Goal: Information Seeking & Learning: Learn about a topic

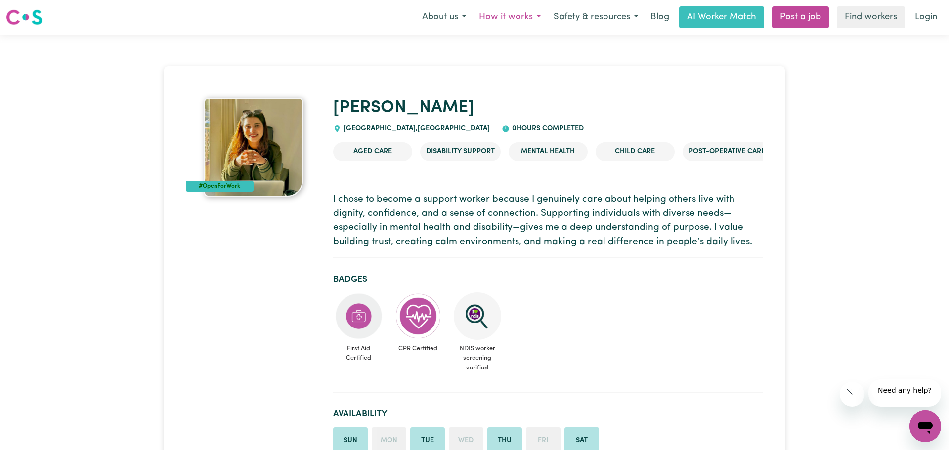
click at [473, 21] on button "How it works" at bounding box center [510, 17] width 75 height 21
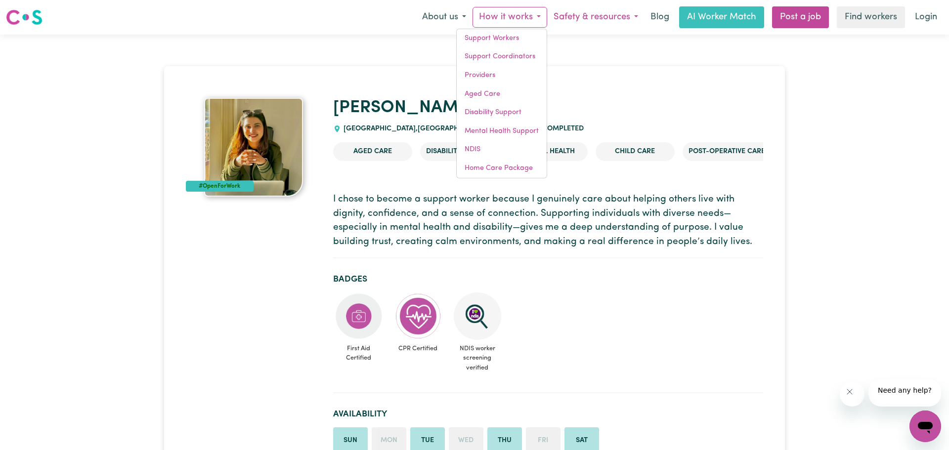
drag, startPoint x: 526, startPoint y: 61, endPoint x: 519, endPoint y: 18, distance: 43.7
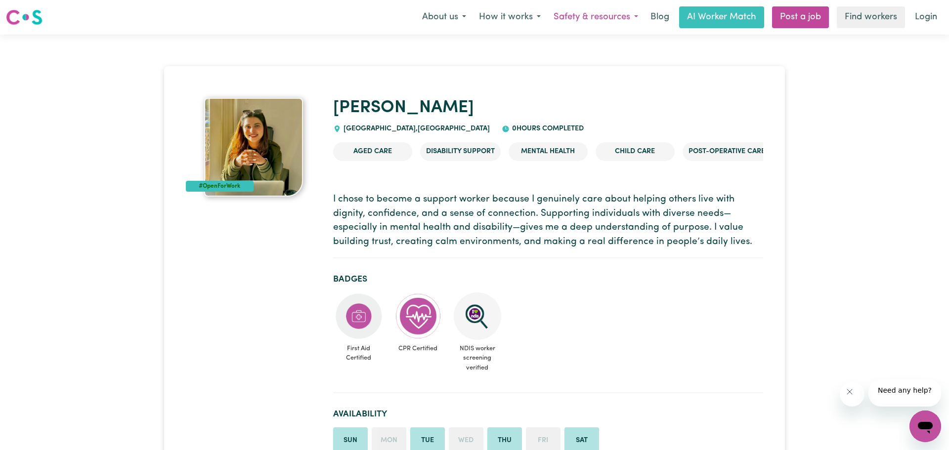
click at [547, 18] on button "Safety & resources" at bounding box center [595, 17] width 97 height 21
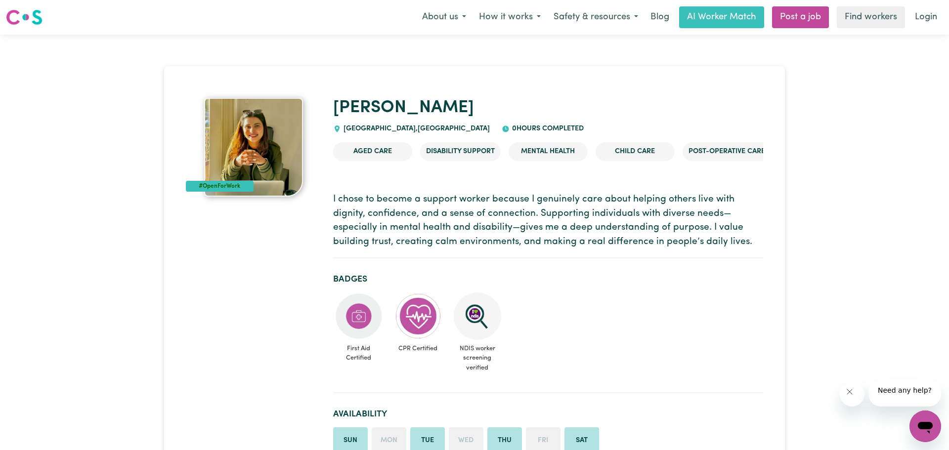
drag, startPoint x: 437, startPoint y: 88, endPoint x: 442, endPoint y: 94, distance: 7.7
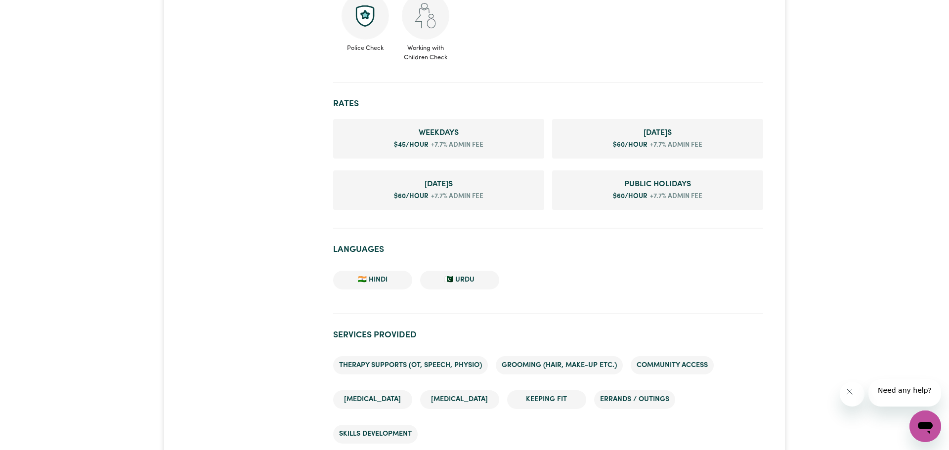
scroll to position [623, 0]
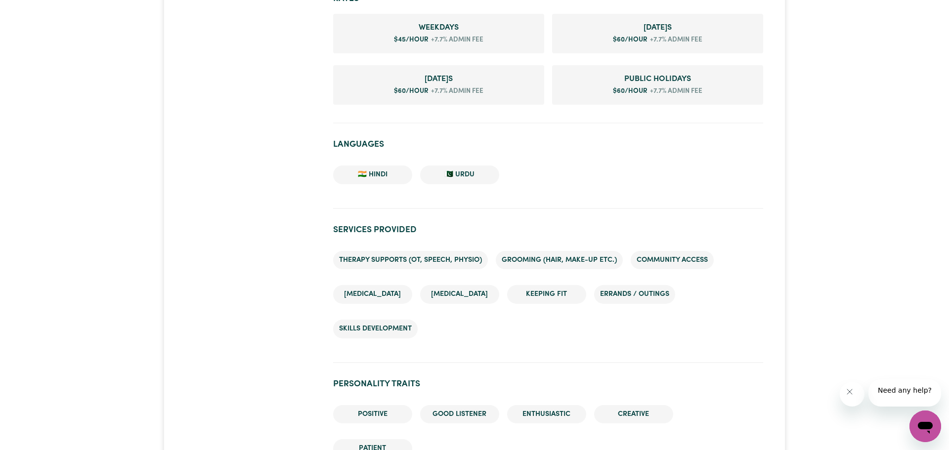
click at [259, 236] on div "#OpenForWork" at bounding box center [253, 411] width 147 height 1873
click at [262, 211] on div "#OpenForWork" at bounding box center [253, 411] width 147 height 1873
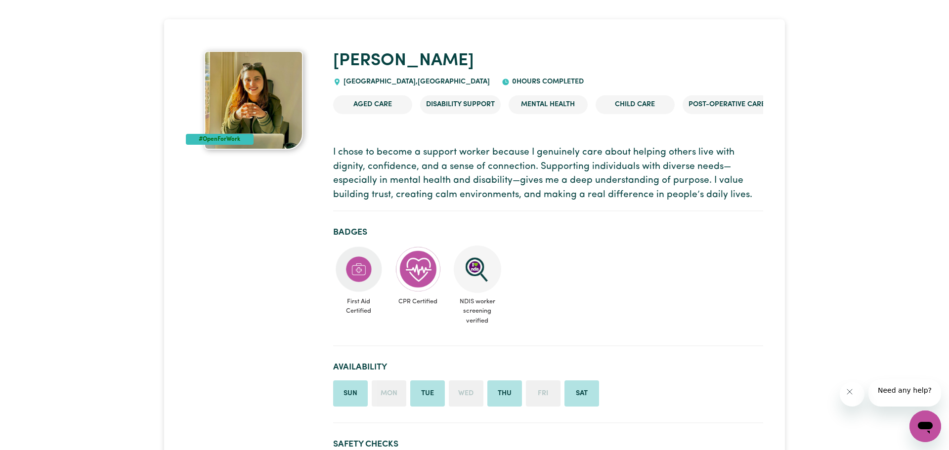
scroll to position [0, 0]
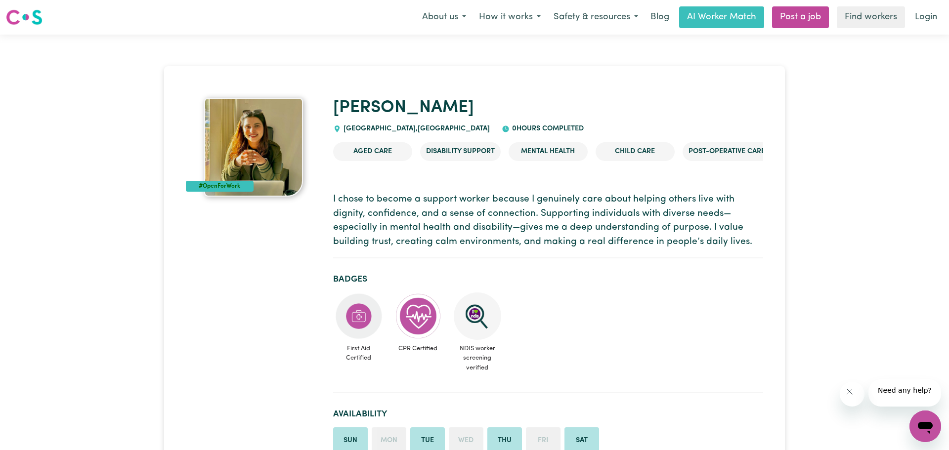
click at [532, 250] on p "I chose to become a support worker because I genuinely care about helping other…" at bounding box center [548, 221] width 430 height 57
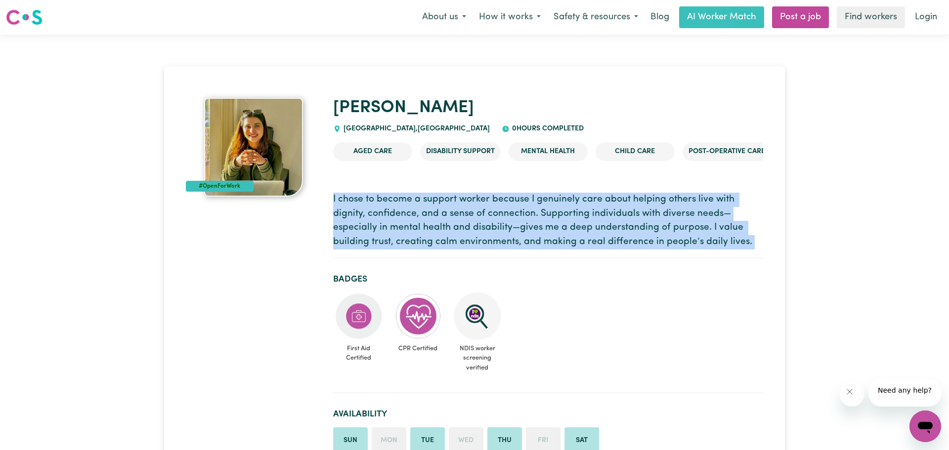
click at [532, 250] on p "I chose to become a support worker because I genuinely care about helping other…" at bounding box center [548, 221] width 430 height 57
